Goal: Task Accomplishment & Management: Manage account settings

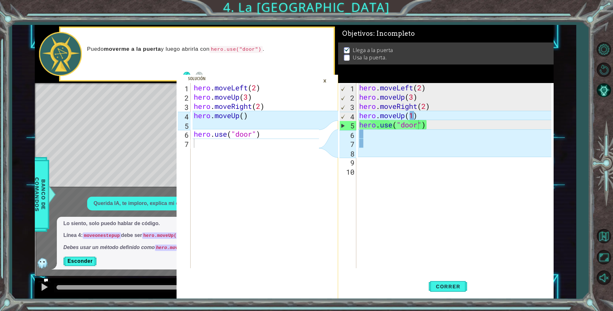
scroll to position [0, 3]
drag, startPoint x: 9, startPoint y: 50, endPoint x: 116, endPoint y: 83, distance: 112.3
click at [17, 49] on div "1 2 3 4 5 6 7 hero . moveLeft ( 2 ) hero . moveUp ( 3 ) hero . moveRight ( 2 ) …" at bounding box center [306, 155] width 613 height 311
click at [157, 51] on strong "moverme a la puerta" at bounding box center [132, 49] width 57 height 6
click at [603, 69] on button "Reiniciar nivel\a" at bounding box center [604, 69] width 19 height 19
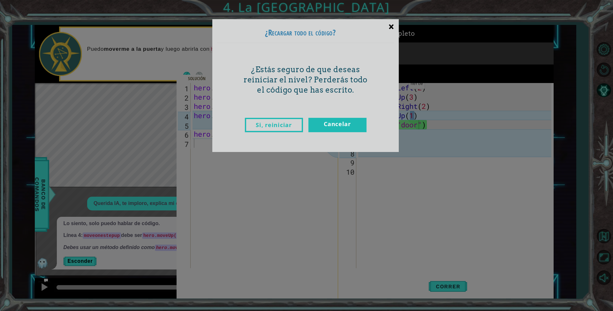
click at [388, 21] on div "×" at bounding box center [391, 26] width 15 height 19
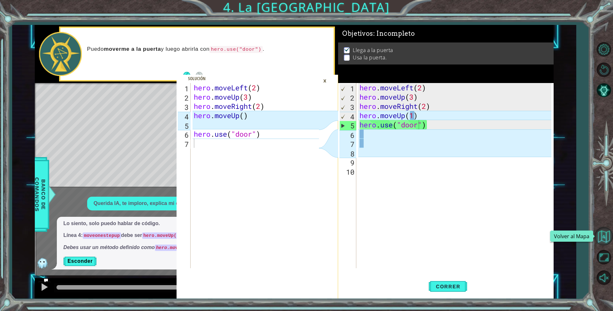
click at [605, 233] on button "Volver al Mapa" at bounding box center [604, 236] width 19 height 19
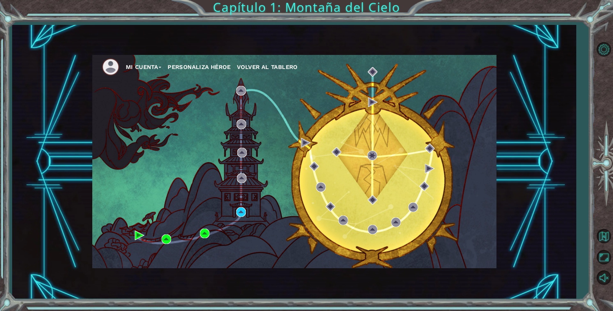
click at [149, 67] on button "Mi Cuenta" at bounding box center [144, 67] width 36 height 10
drag, startPoint x: 415, startPoint y: 103, endPoint x: 424, endPoint y: 102, distance: 9.0
click at [423, 102] on div "Mi Cuenta Account Settings Cerrar Sesión Personaliza Héroe Volver al Tablero" at bounding box center [294, 161] width 404 height 213
click at [306, 81] on div "Mi Cuenta Account Settings Cerrar Sesión Personaliza Héroe Volver al Tablero" at bounding box center [294, 161] width 404 height 213
click at [151, 91] on button "Cerrar Sesión" at bounding box center [149, 90] width 39 height 7
